Goal: Information Seeking & Learning: Learn about a topic

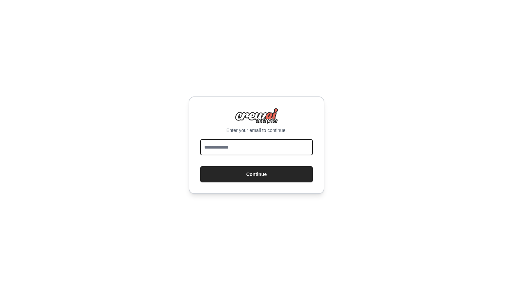
click at [239, 146] on input "email" at bounding box center [256, 147] width 113 height 16
type input "**********"
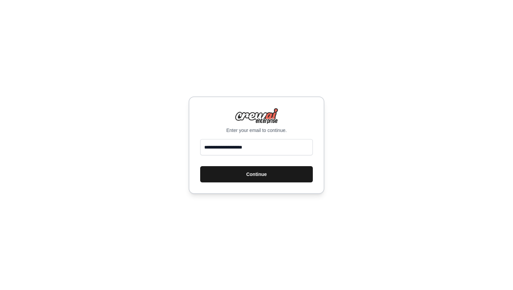
click at [256, 178] on button "Continue" at bounding box center [256, 174] width 113 height 16
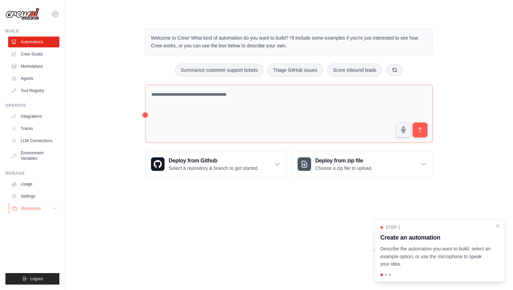
click at [31, 209] on span "Resources" at bounding box center [30, 208] width 19 height 5
click at [33, 219] on span "Documentation" at bounding box center [37, 220] width 27 height 5
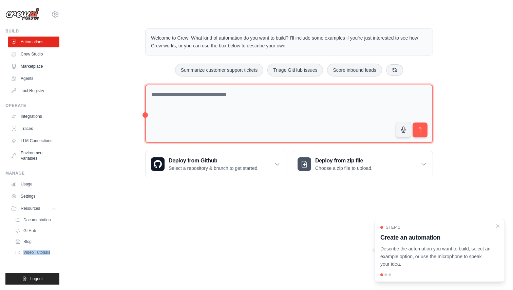
click at [201, 113] on textarea at bounding box center [288, 114] width 287 height 59
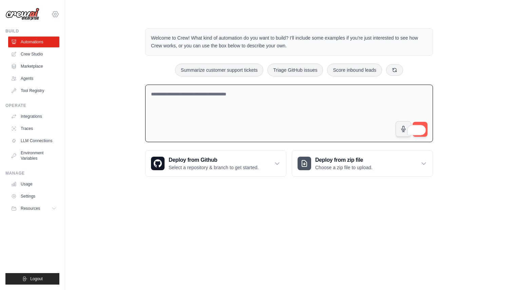
click at [57, 14] on icon at bounding box center [55, 14] width 8 height 8
click at [100, 12] on main "Welcome to Crew! What kind of automation do you want to build? I'll include som…" at bounding box center [288, 97] width 447 height 195
click at [101, 28] on div "Welcome to Crew! What kind of automation do you want to build? I'll include som…" at bounding box center [289, 103] width 426 height 170
click at [106, 113] on div "Welcome to Crew! What kind of automation do you want to build? I'll include som…" at bounding box center [289, 103] width 426 height 170
click at [110, 94] on div "Welcome to Crew! What kind of automation do you want to build? I'll include som…" at bounding box center [289, 103] width 426 height 170
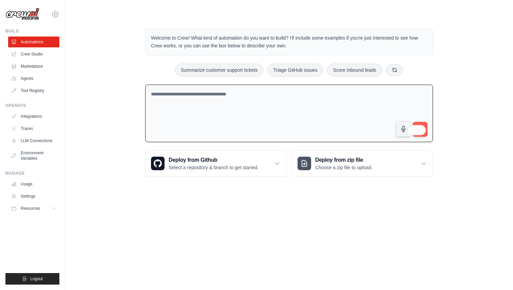
click at [389, 11] on main "Welcome to Crew! What kind of automation do you want to build? I'll include som…" at bounding box center [288, 97] width 447 height 195
